Goal: Use online tool/utility: Use online tool/utility

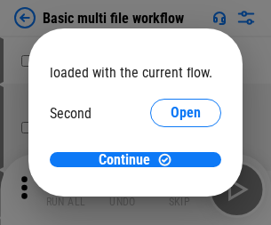
click at [171, 160] on span "Open" at bounding box center [186, 167] width 30 height 14
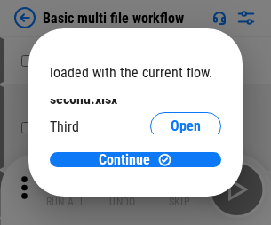
scroll to position [51, 0]
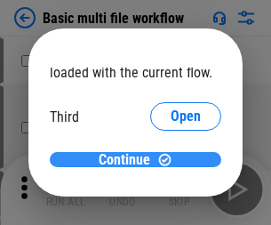
click at [129, 160] on span "Continue" at bounding box center [125, 160] width 52 height 14
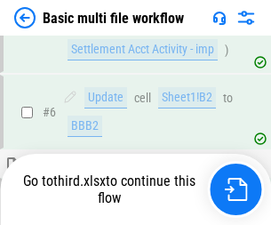
scroll to position [744, 0]
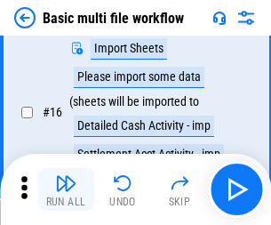
click at [66, 189] on img "button" at bounding box center [65, 182] width 21 height 21
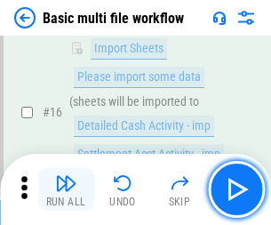
scroll to position [1183, 0]
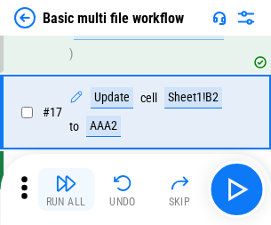
click at [66, 189] on img "button" at bounding box center [65, 182] width 21 height 21
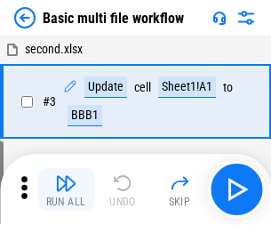
click at [66, 189] on img "button" at bounding box center [65, 182] width 21 height 21
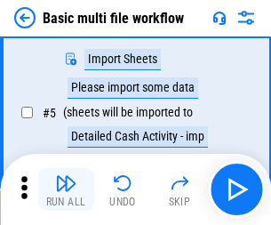
click at [66, 189] on img "button" at bounding box center [65, 182] width 21 height 21
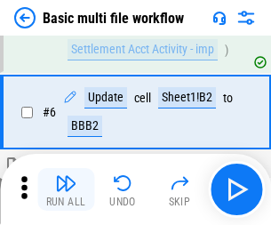
click at [66, 189] on img "button" at bounding box center [65, 182] width 21 height 21
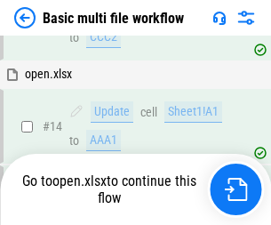
scroll to position [1183, 0]
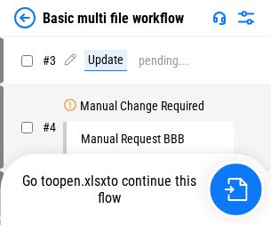
scroll to position [189, 0]
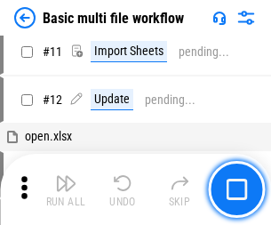
click at [66, 189] on img "button" at bounding box center [65, 182] width 21 height 21
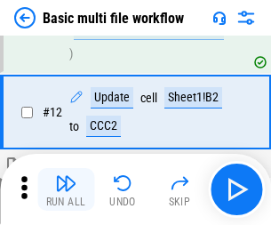
click at [66, 189] on img "button" at bounding box center [65, 182] width 21 height 21
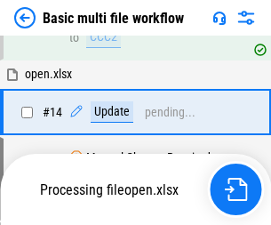
scroll to position [1058, 0]
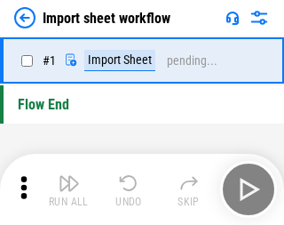
click at [66, 189] on img "button" at bounding box center [69, 182] width 21 height 21
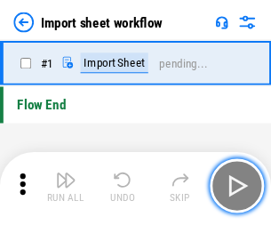
scroll to position [6, 0]
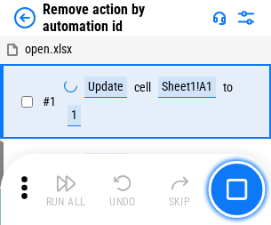
scroll to position [66, 0]
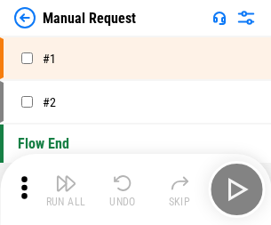
click at [66, 189] on img "button" at bounding box center [65, 182] width 21 height 21
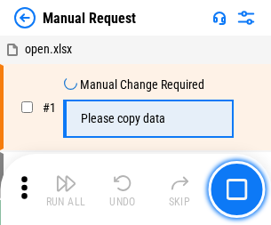
scroll to position [60, 0]
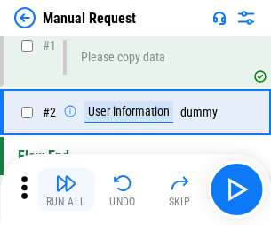
click at [66, 189] on img "button" at bounding box center [65, 182] width 21 height 21
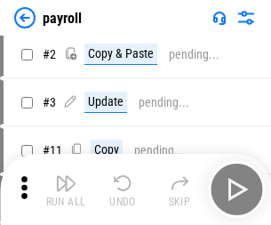
click at [66, 189] on img "button" at bounding box center [65, 182] width 21 height 21
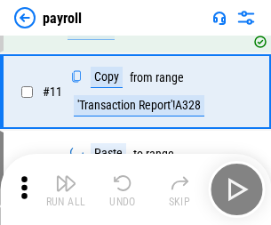
scroll to position [220, 0]
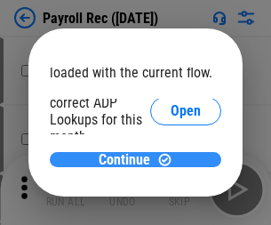
click at [129, 159] on span "Continue" at bounding box center [125, 160] width 52 height 14
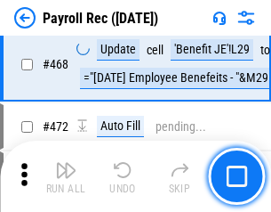
scroll to position [9474, 0]
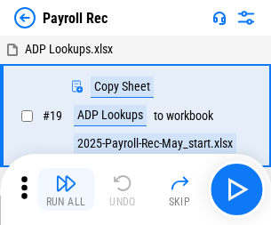
click at [66, 189] on img "button" at bounding box center [65, 182] width 21 height 21
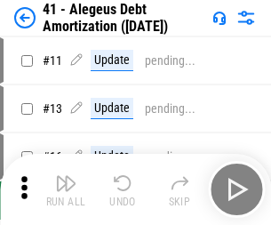
click at [66, 189] on img "button" at bounding box center [65, 182] width 21 height 21
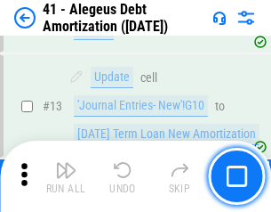
scroll to position [220, 0]
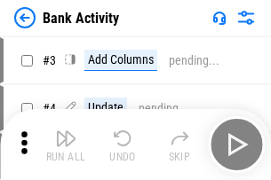
click at [66, 145] on img "button" at bounding box center [65, 138] width 21 height 21
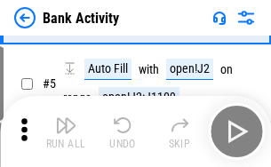
scroll to position [94, 0]
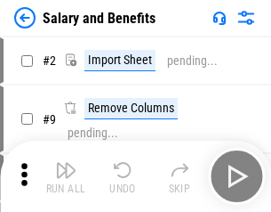
click at [66, 176] on img "button" at bounding box center [65, 169] width 21 height 21
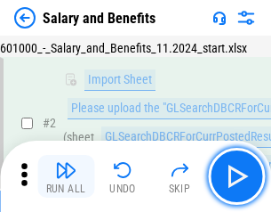
scroll to position [129, 0]
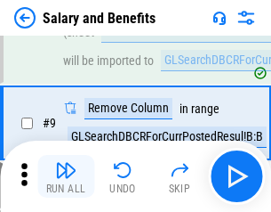
click at [66, 176] on img "button" at bounding box center [65, 169] width 21 height 21
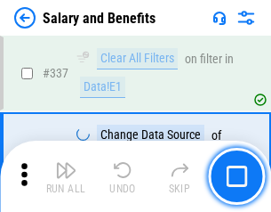
scroll to position [8324, 0]
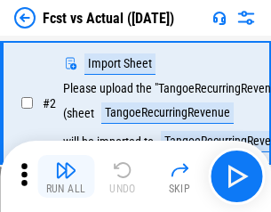
click at [66, 176] on img "button" at bounding box center [65, 169] width 21 height 21
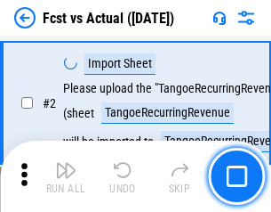
scroll to position [166, 0]
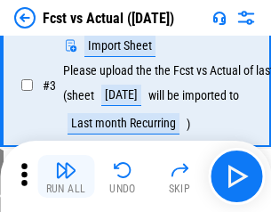
click at [66, 176] on img "button" at bounding box center [65, 169] width 21 height 21
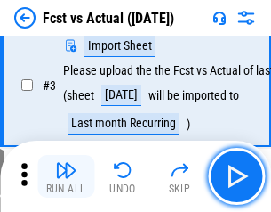
scroll to position [267, 0]
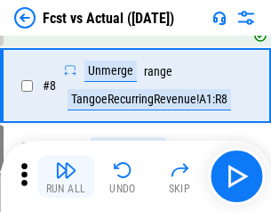
click at [66, 176] on img "button" at bounding box center [65, 169] width 21 height 21
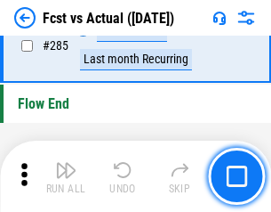
scroll to position [8414, 0]
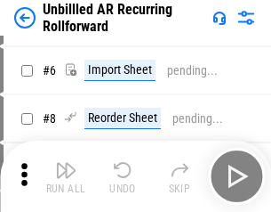
click at [66, 176] on img "button" at bounding box center [65, 169] width 21 height 21
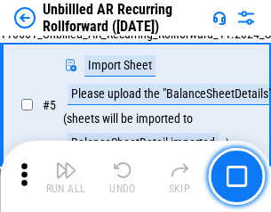
scroll to position [167, 0]
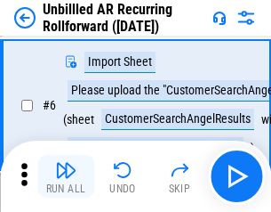
click at [66, 176] on img "button" at bounding box center [65, 169] width 21 height 21
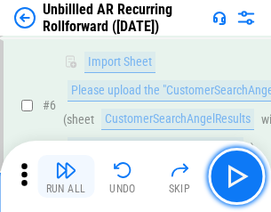
scroll to position [286, 0]
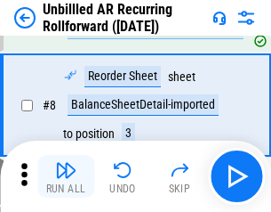
click at [66, 176] on img "button" at bounding box center [65, 169] width 21 height 21
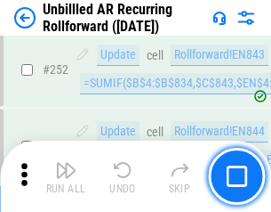
scroll to position [6039, 0]
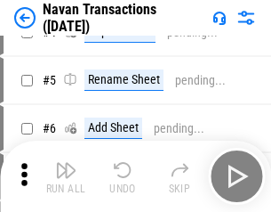
click at [66, 176] on img "button" at bounding box center [65, 169] width 21 height 21
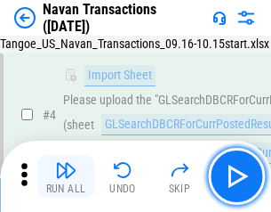
scroll to position [153, 0]
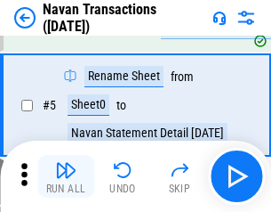
click at [66, 176] on img "button" at bounding box center [65, 169] width 21 height 21
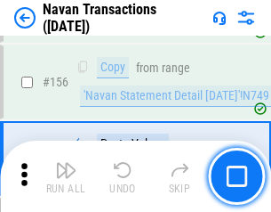
scroll to position [5764, 0]
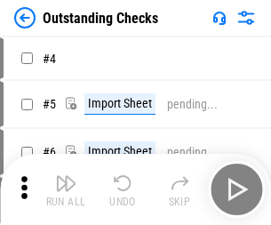
click at [66, 176] on img "button" at bounding box center [65, 182] width 21 height 21
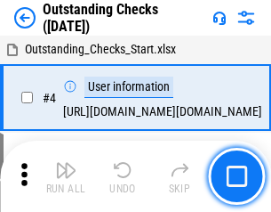
scroll to position [186, 0]
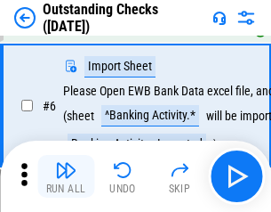
click at [66, 176] on img "button" at bounding box center [65, 169] width 21 height 21
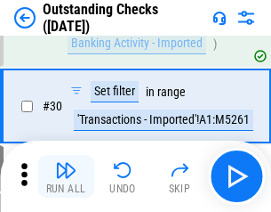
click at [66, 176] on img "button" at bounding box center [65, 169] width 21 height 21
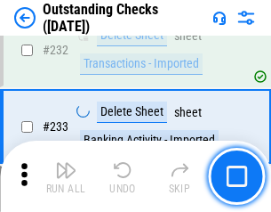
scroll to position [5398, 0]
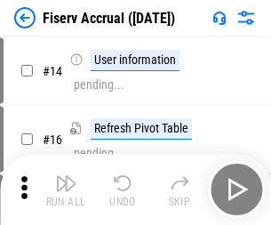
click at [66, 176] on img "button" at bounding box center [65, 182] width 21 height 21
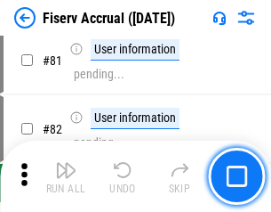
scroll to position [2336, 0]
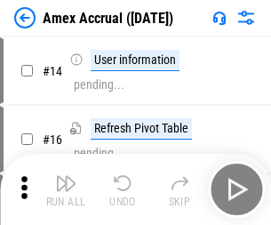
click at [66, 176] on img "button" at bounding box center [65, 182] width 21 height 21
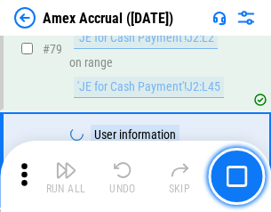
scroll to position [2308, 0]
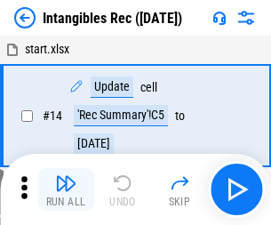
click at [66, 189] on img "button" at bounding box center [65, 182] width 21 height 21
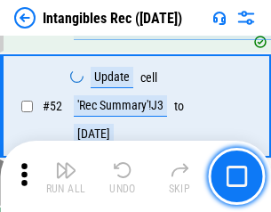
scroll to position [692, 0]
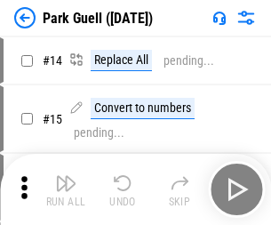
click at [66, 176] on img "button" at bounding box center [65, 182] width 21 height 21
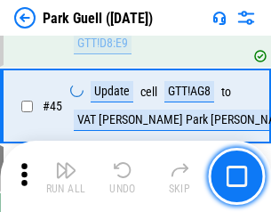
scroll to position [2223, 0]
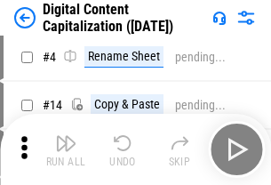
click at [66, 149] on img "button" at bounding box center [65, 142] width 21 height 21
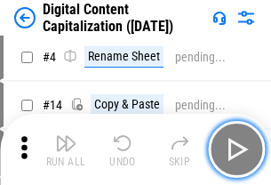
scroll to position [166, 0]
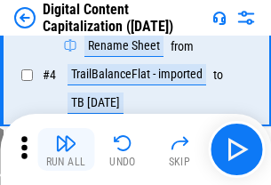
click at [66, 149] on img "button" at bounding box center [65, 142] width 21 height 21
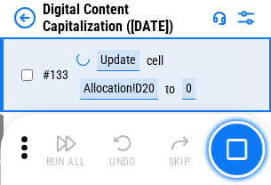
scroll to position [1885, 0]
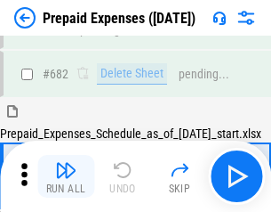
click at [66, 176] on img "button" at bounding box center [65, 169] width 21 height 21
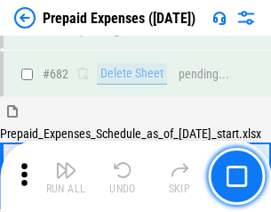
scroll to position [4888, 0]
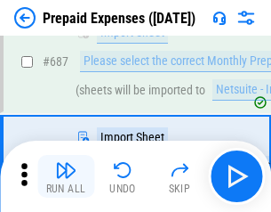
click at [66, 176] on img "button" at bounding box center [65, 169] width 21 height 21
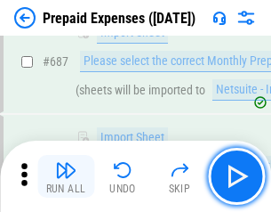
scroll to position [4979, 0]
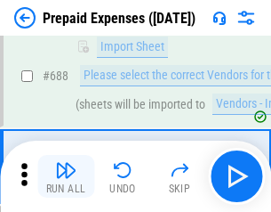
click at [66, 176] on img "button" at bounding box center [65, 169] width 21 height 21
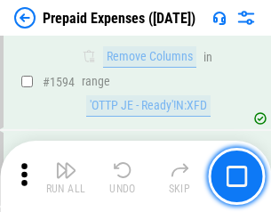
scroll to position [17309, 0]
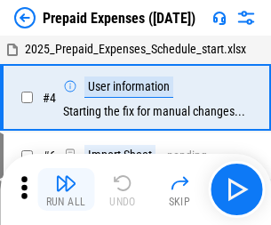
click at [66, 189] on img "button" at bounding box center [65, 182] width 21 height 21
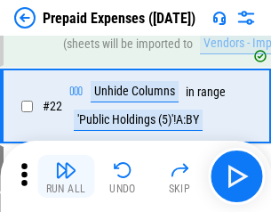
click at [66, 176] on img "button" at bounding box center [65, 169] width 21 height 21
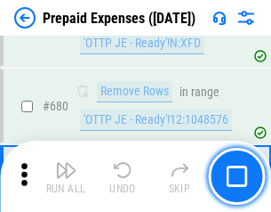
scroll to position [6191, 0]
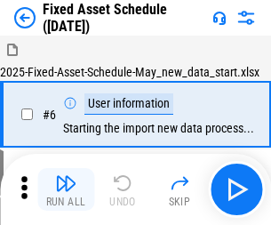
click at [66, 189] on img "button" at bounding box center [65, 182] width 21 height 21
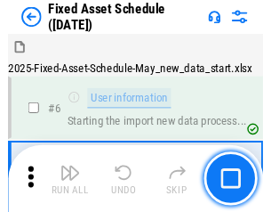
scroll to position [187, 0]
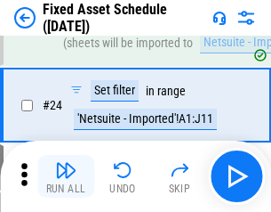
click at [66, 176] on img "button" at bounding box center [65, 169] width 21 height 21
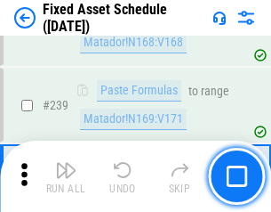
scroll to position [5507, 0]
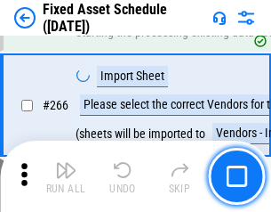
click at [66, 176] on img "button" at bounding box center [65, 169] width 21 height 21
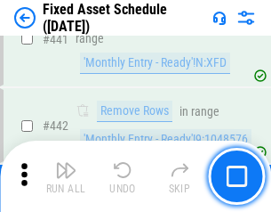
scroll to position [7947, 0]
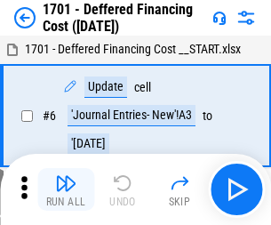
click at [66, 189] on img "button" at bounding box center [65, 182] width 21 height 21
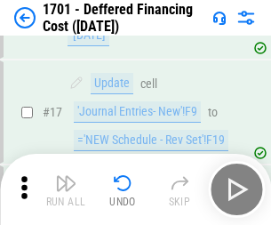
scroll to position [213, 0]
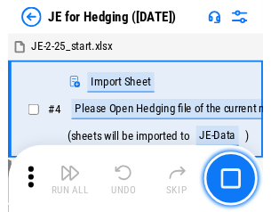
scroll to position [100, 0]
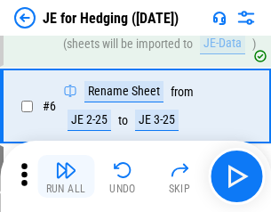
click at [66, 176] on img "button" at bounding box center [65, 169] width 21 height 21
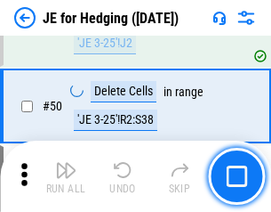
scroll to position [1151, 0]
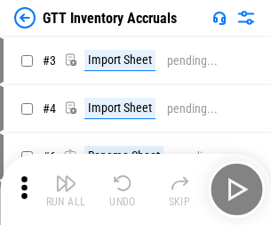
click at [66, 176] on img "button" at bounding box center [65, 182] width 21 height 21
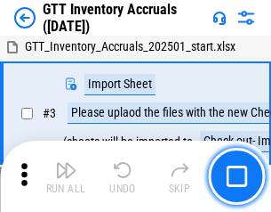
scroll to position [115, 0]
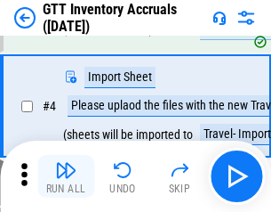
click at [66, 176] on img "button" at bounding box center [65, 169] width 21 height 21
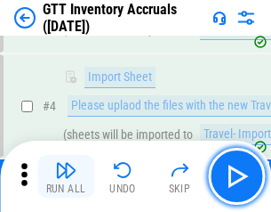
scroll to position [205, 0]
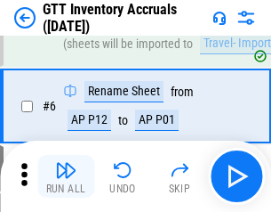
click at [66, 176] on img "button" at bounding box center [65, 169] width 21 height 21
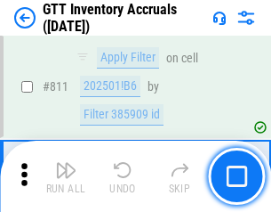
scroll to position [13494, 0]
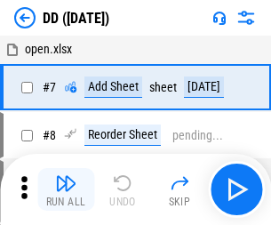
click at [66, 189] on img "button" at bounding box center [65, 182] width 21 height 21
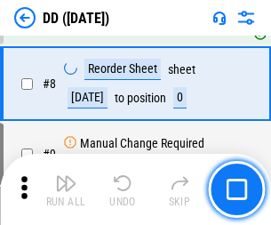
scroll to position [172, 0]
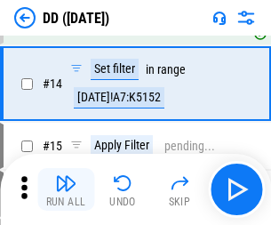
click at [66, 189] on img "button" at bounding box center [65, 182] width 21 height 21
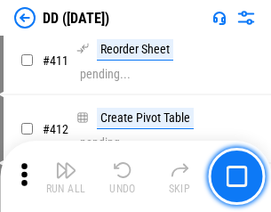
scroll to position [8057, 0]
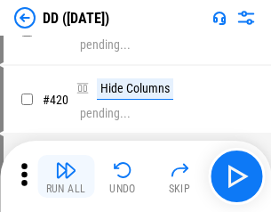
click at [66, 176] on img "button" at bounding box center [65, 169] width 21 height 21
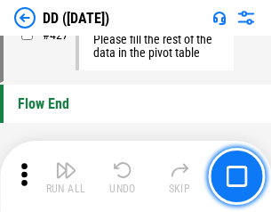
scroll to position [8509, 0]
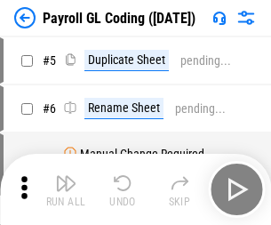
click at [66, 189] on img "button" at bounding box center [65, 182] width 21 height 21
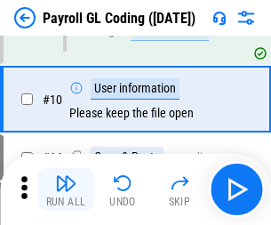
click at [66, 189] on img "button" at bounding box center [65, 182] width 21 height 21
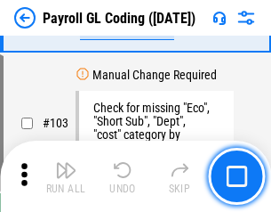
scroll to position [4171, 0]
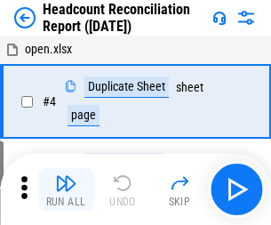
click at [66, 189] on img "button" at bounding box center [65, 182] width 21 height 21
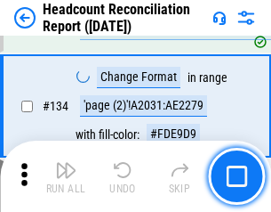
scroll to position [2137, 0]
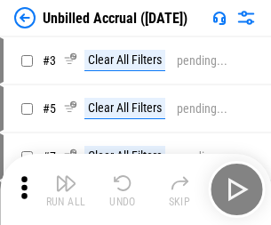
click at [66, 189] on img "button" at bounding box center [65, 182] width 21 height 21
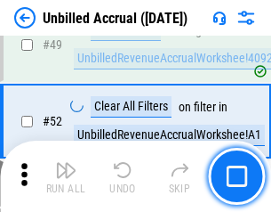
scroll to position [1613, 0]
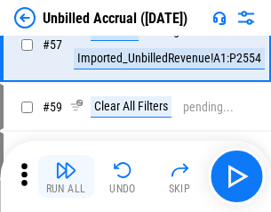
click at [66, 176] on img "button" at bounding box center [65, 169] width 21 height 21
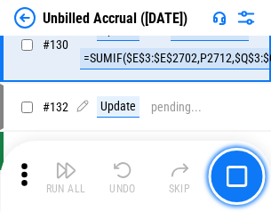
scroll to position [5295, 0]
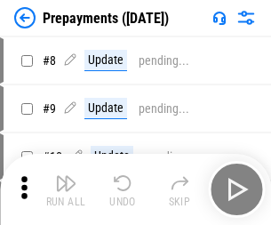
click at [66, 189] on img "button" at bounding box center [65, 182] width 21 height 21
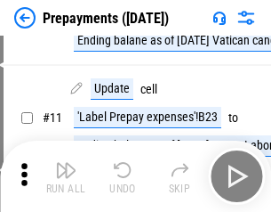
scroll to position [111, 0]
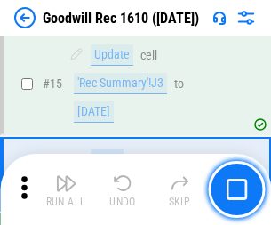
scroll to position [304, 0]
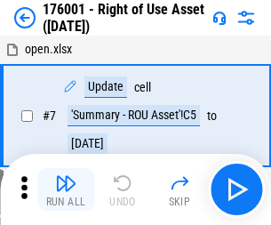
click at [66, 189] on img "button" at bounding box center [65, 182] width 21 height 21
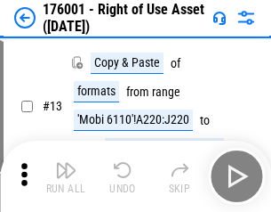
scroll to position [115, 0]
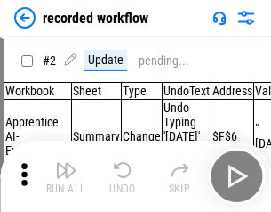
click at [66, 176] on img "button" at bounding box center [65, 169] width 21 height 21
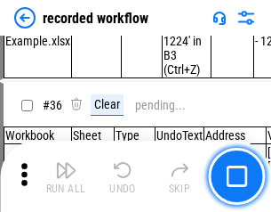
scroll to position [5557, 0]
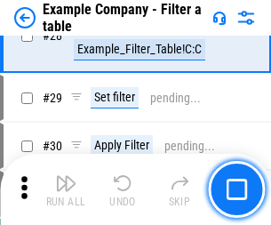
scroll to position [1627, 0]
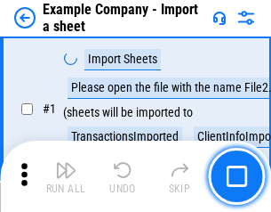
scroll to position [149, 0]
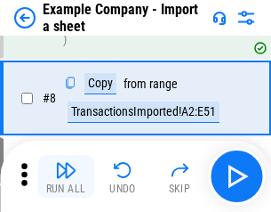
click at [66, 176] on img "button" at bounding box center [65, 169] width 21 height 21
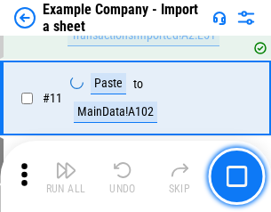
scroll to position [393, 0]
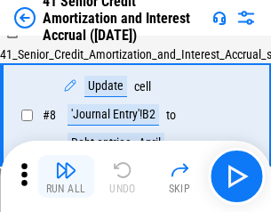
click at [66, 176] on img "button" at bounding box center [65, 169] width 21 height 21
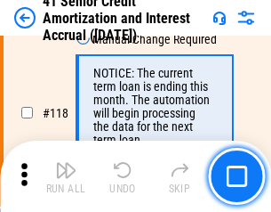
scroll to position [1677, 0]
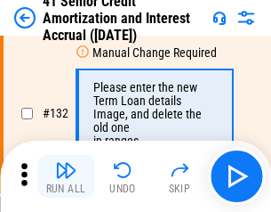
click at [66, 176] on img "button" at bounding box center [65, 169] width 21 height 21
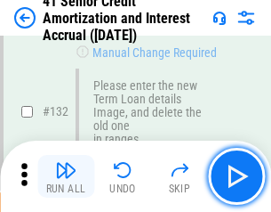
scroll to position [1858, 0]
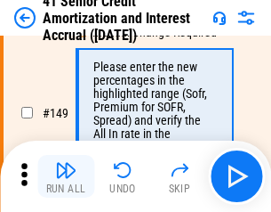
click at [66, 176] on img "button" at bounding box center [65, 169] width 21 height 21
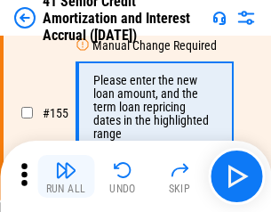
click at [66, 176] on img "button" at bounding box center [65, 169] width 21 height 21
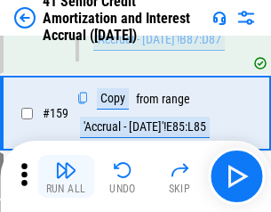
click at [66, 176] on img "button" at bounding box center [65, 169] width 21 height 21
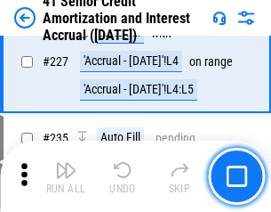
scroll to position [3982, 0]
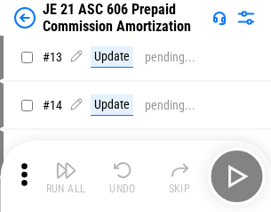
click at [66, 176] on img "button" at bounding box center [65, 169] width 21 height 21
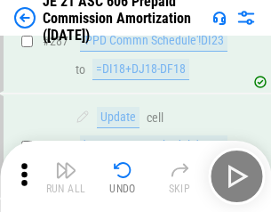
scroll to position [3271, 0]
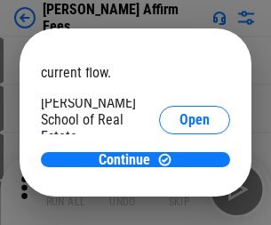
click at [180, 206] on span "Open" at bounding box center [195, 213] width 30 height 14
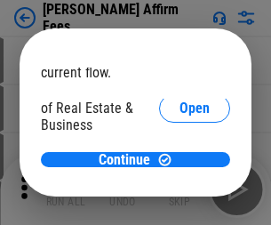
click at [180, 186] on span "Open" at bounding box center [195, 193] width 30 height 14
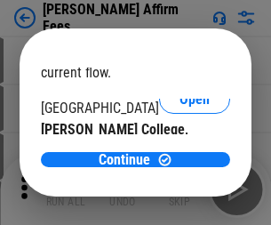
click at [180, 166] on span "Open" at bounding box center [195, 173] width 30 height 14
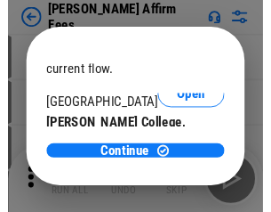
scroll to position [279, 0]
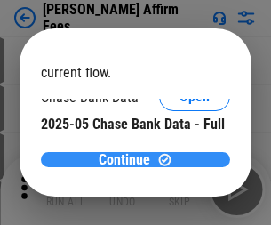
click at [129, 159] on span "Continue" at bounding box center [125, 160] width 52 height 14
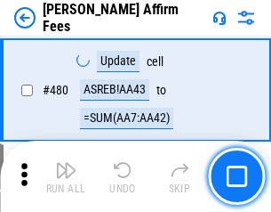
scroll to position [4834, 0]
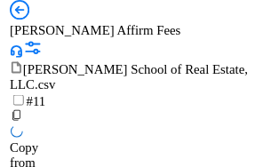
scroll to position [18, 0]
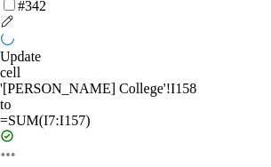
scroll to position [3868, 0]
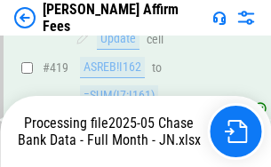
scroll to position [4662, 0]
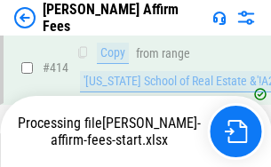
scroll to position [3868, 0]
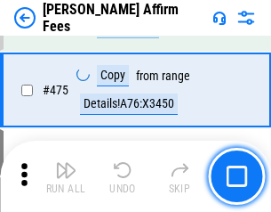
scroll to position [4640, 0]
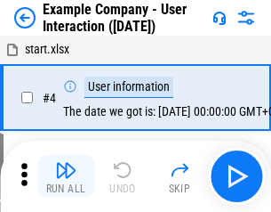
click at [66, 176] on img "button" at bounding box center [65, 169] width 21 height 21
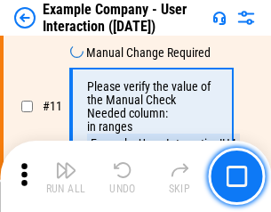
scroll to position [385, 0]
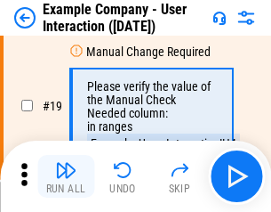
click at [66, 176] on img "button" at bounding box center [65, 169] width 21 height 21
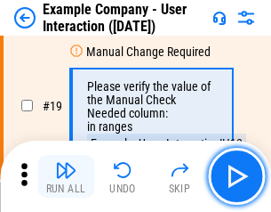
click at [66, 176] on img "button" at bounding box center [65, 169] width 21 height 21
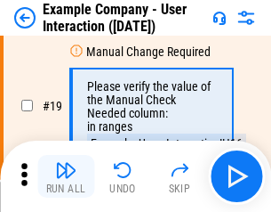
click at [66, 176] on img "button" at bounding box center [65, 169] width 21 height 21
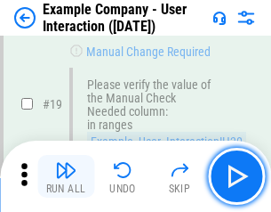
scroll to position [491, 0]
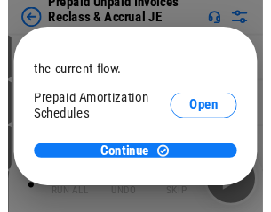
scroll to position [106, 0]
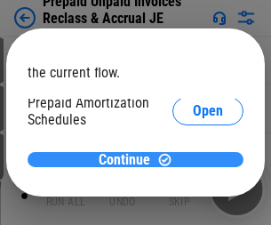
click at [129, 159] on span "Continue" at bounding box center [125, 160] width 52 height 14
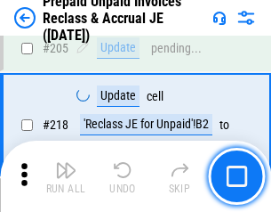
scroll to position [2304, 0]
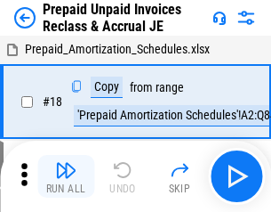
click at [66, 176] on img "button" at bounding box center [65, 169] width 21 height 21
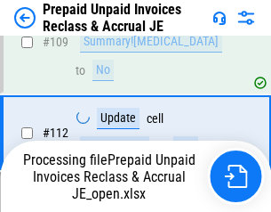
scroll to position [1360, 0]
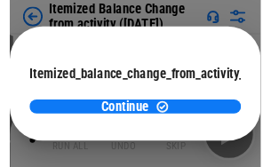
scroll to position [130, 0]
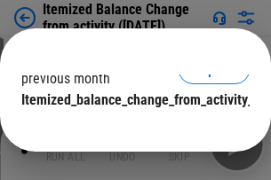
click at [129, 129] on span "Continue" at bounding box center [125, 136] width 52 height 14
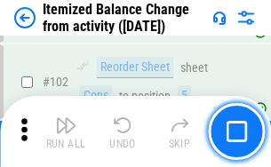
scroll to position [2973, 0]
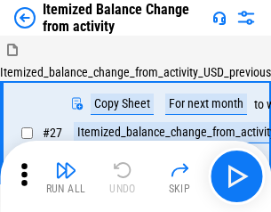
scroll to position [28, 0]
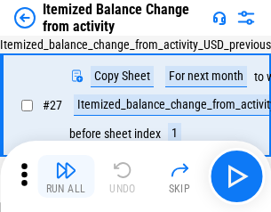
click at [66, 176] on img "button" at bounding box center [65, 169] width 21 height 21
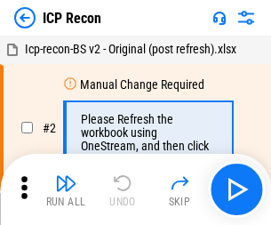
scroll to position [8, 0]
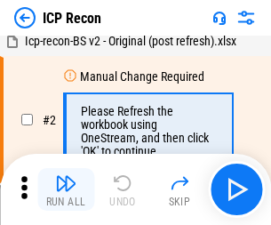
click at [66, 189] on img "button" at bounding box center [65, 182] width 21 height 21
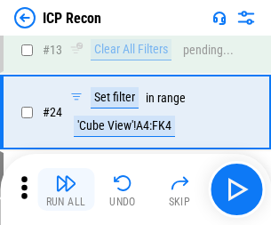
click at [66, 189] on img "button" at bounding box center [65, 182] width 21 height 21
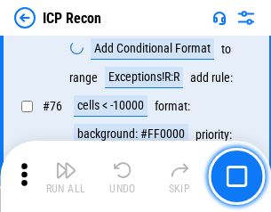
scroll to position [1597, 0]
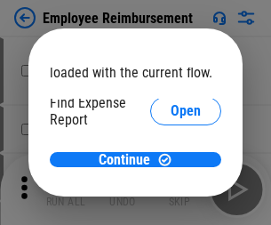
click at [171, 206] on span "Open" at bounding box center [186, 213] width 30 height 14
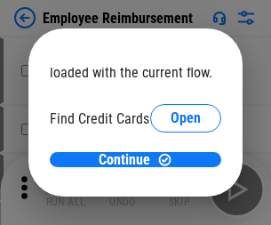
scroll to position [104, 0]
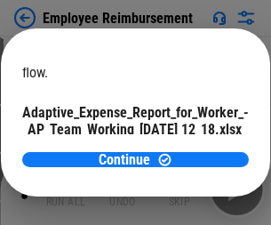
click at [198, 149] on span "Open" at bounding box center [213, 156] width 30 height 14
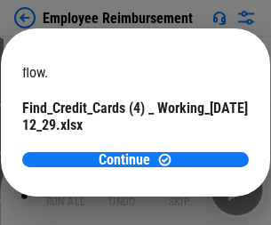
scroll to position [185, 0]
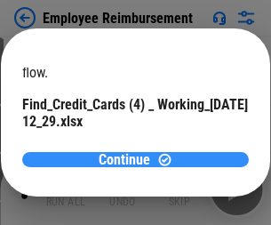
click at [129, 159] on span "Continue" at bounding box center [125, 160] width 52 height 14
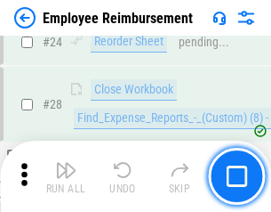
scroll to position [831, 0]
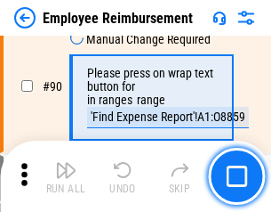
click at [66, 176] on img "button" at bounding box center [65, 169] width 21 height 21
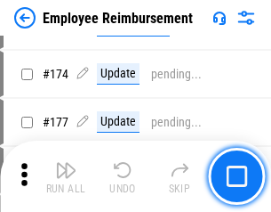
click at [66, 176] on img "button" at bounding box center [65, 169] width 21 height 21
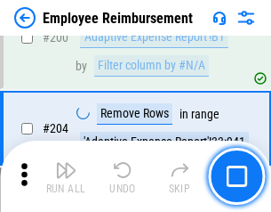
scroll to position [4498, 0]
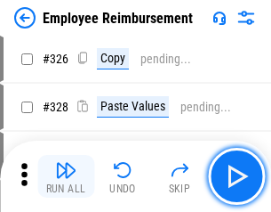
click at [66, 176] on img "button" at bounding box center [65, 169] width 21 height 21
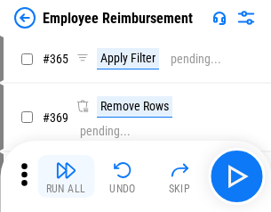
click at [66, 176] on img "button" at bounding box center [65, 169] width 21 height 21
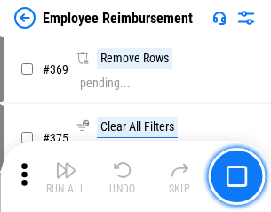
scroll to position [9165, 0]
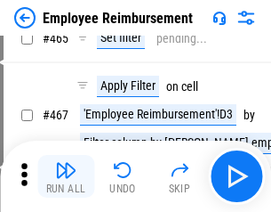
click at [66, 176] on img "button" at bounding box center [65, 169] width 21 height 21
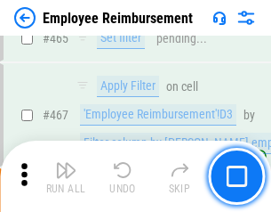
click at [66, 176] on img "button" at bounding box center [65, 169] width 21 height 21
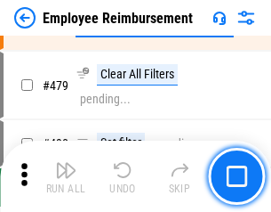
scroll to position [10979, 0]
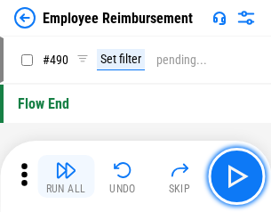
click at [66, 176] on img "button" at bounding box center [65, 169] width 21 height 21
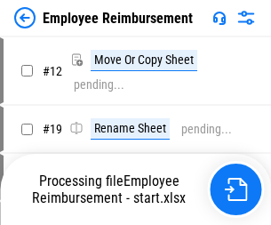
scroll to position [60, 0]
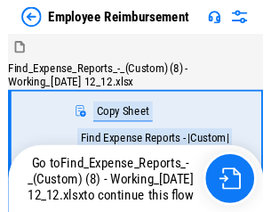
scroll to position [60, 0]
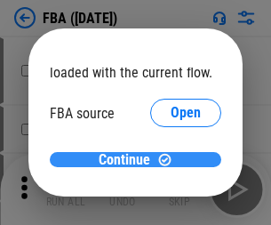
click at [129, 160] on span "Continue" at bounding box center [125, 160] width 52 height 14
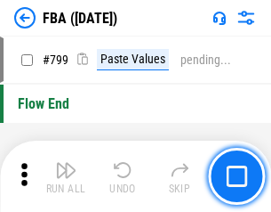
scroll to position [15915, 0]
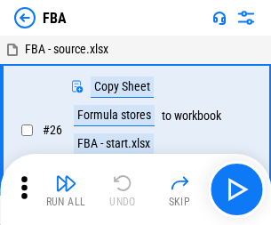
scroll to position [18, 0]
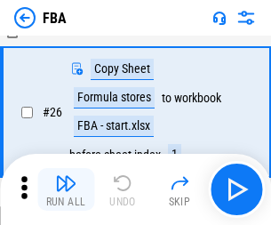
click at [66, 189] on img "button" at bounding box center [65, 182] width 21 height 21
